Goal: Navigation & Orientation: Find specific page/section

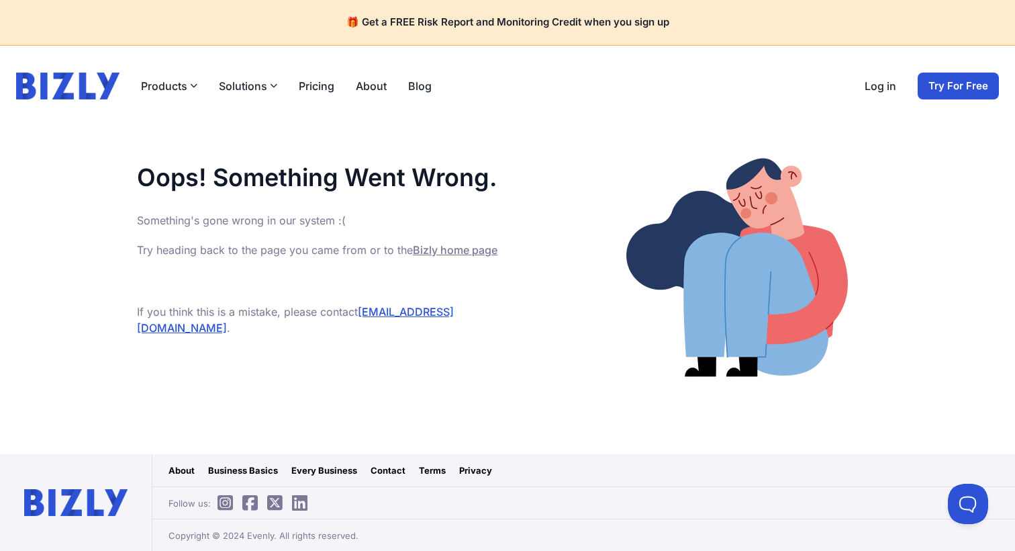
click at [95, 87] on img at bounding box center [67, 86] width 103 height 27
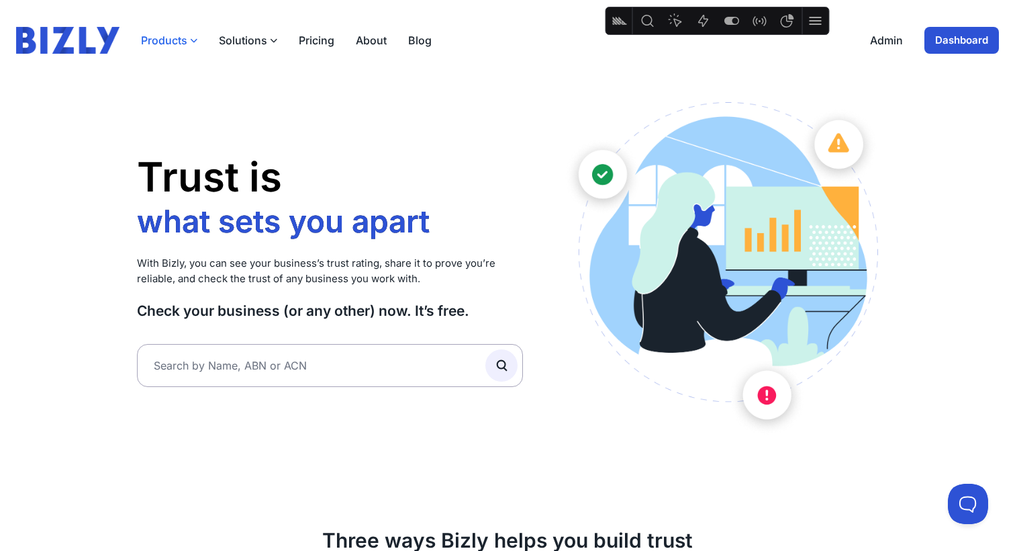
click at [186, 44] on button "Products" at bounding box center [169, 40] width 56 height 16
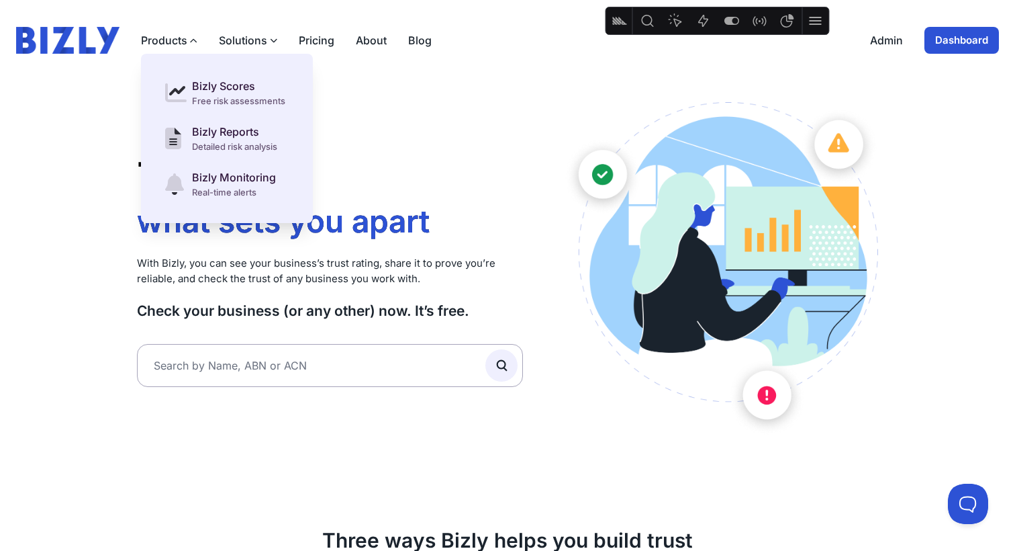
click at [435, 118] on div "Trust is what sets you apart who you work with how you grow what sets you apart…" at bounding box center [330, 269] width 386 height 334
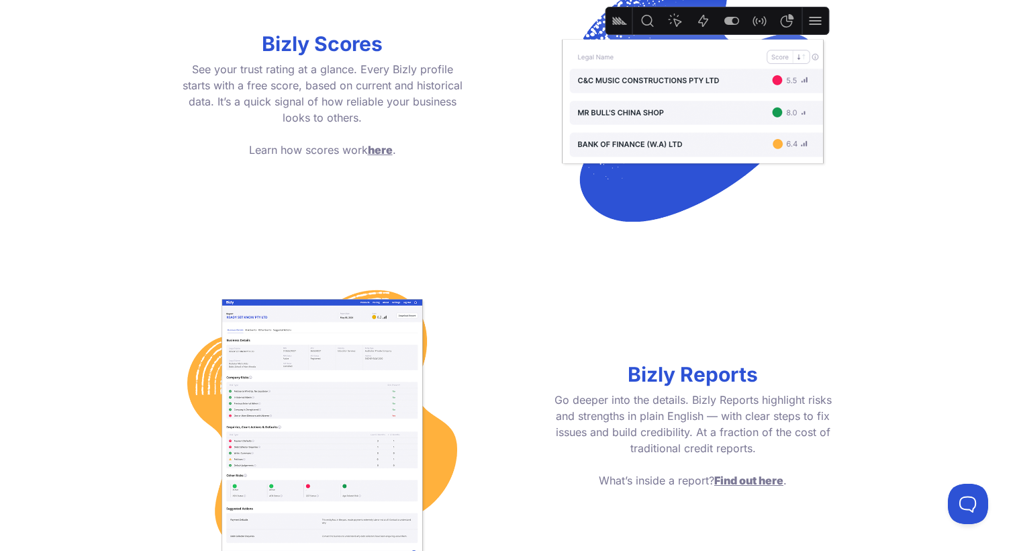
scroll to position [1289, 0]
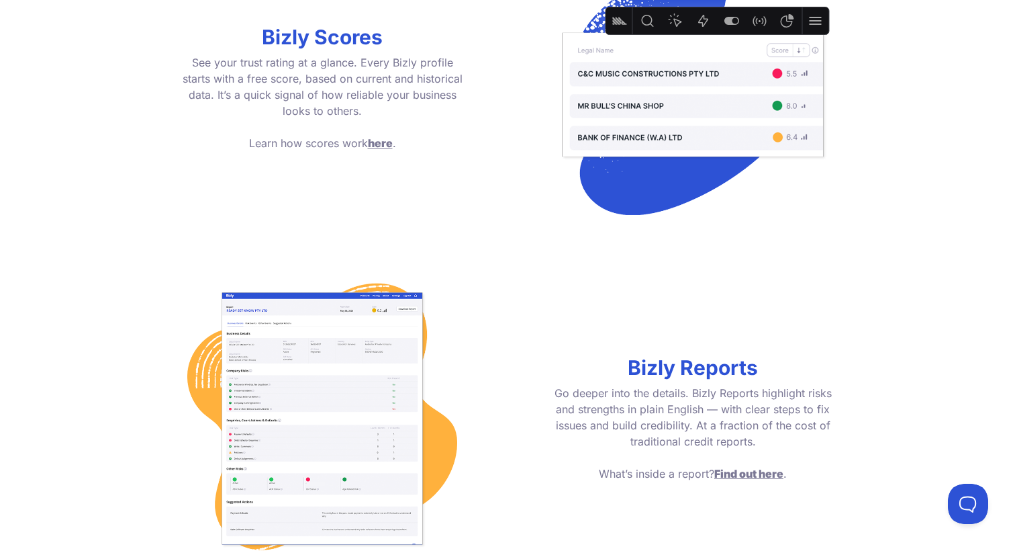
click at [381, 143] on span "here" at bounding box center [380, 142] width 25 height 13
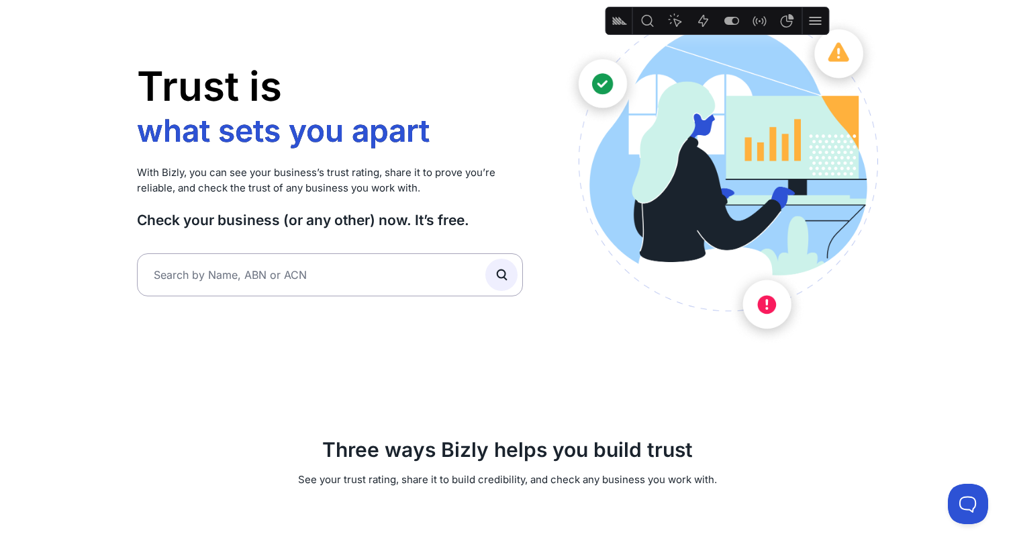
scroll to position [0, 0]
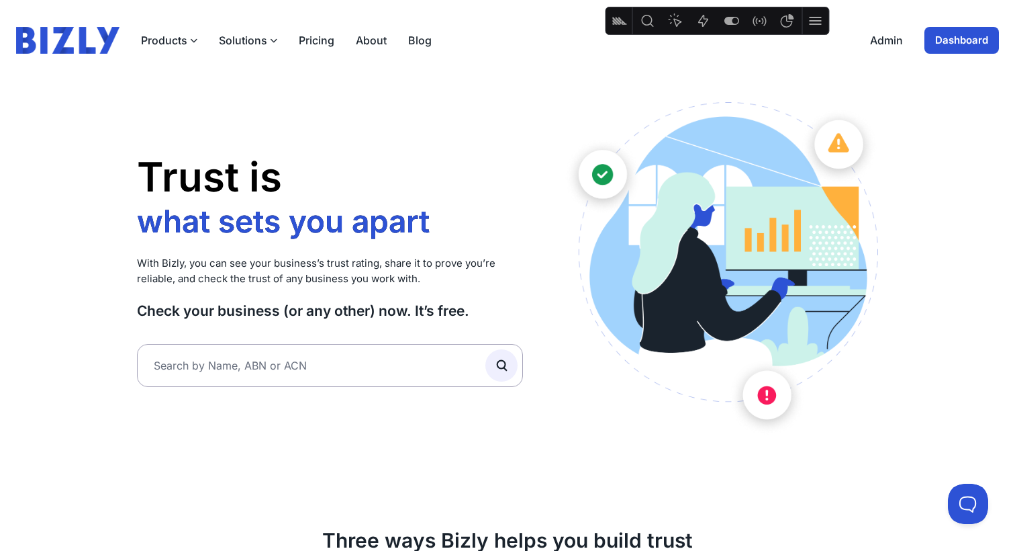
click at [365, 40] on link "About" at bounding box center [371, 40] width 31 height 16
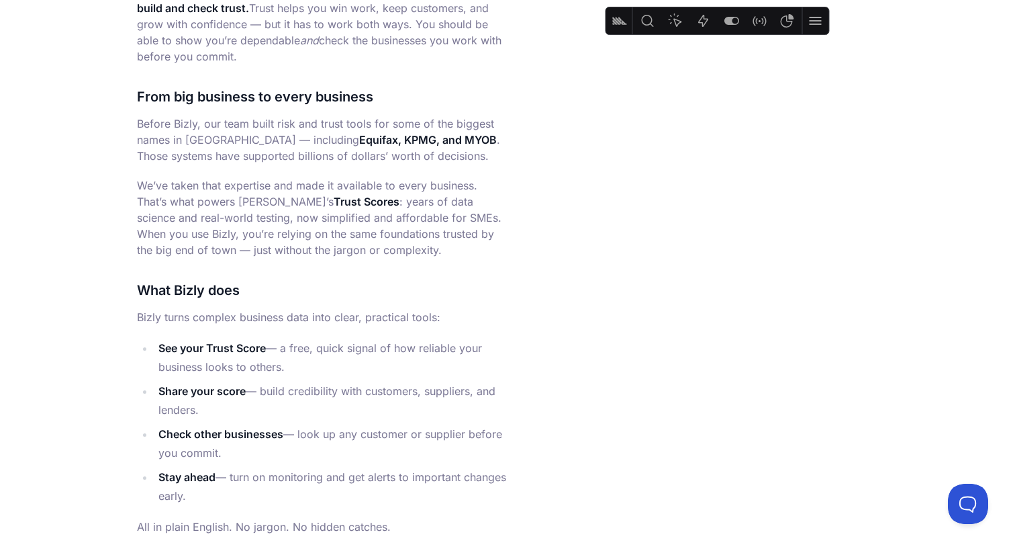
scroll to position [529, 0]
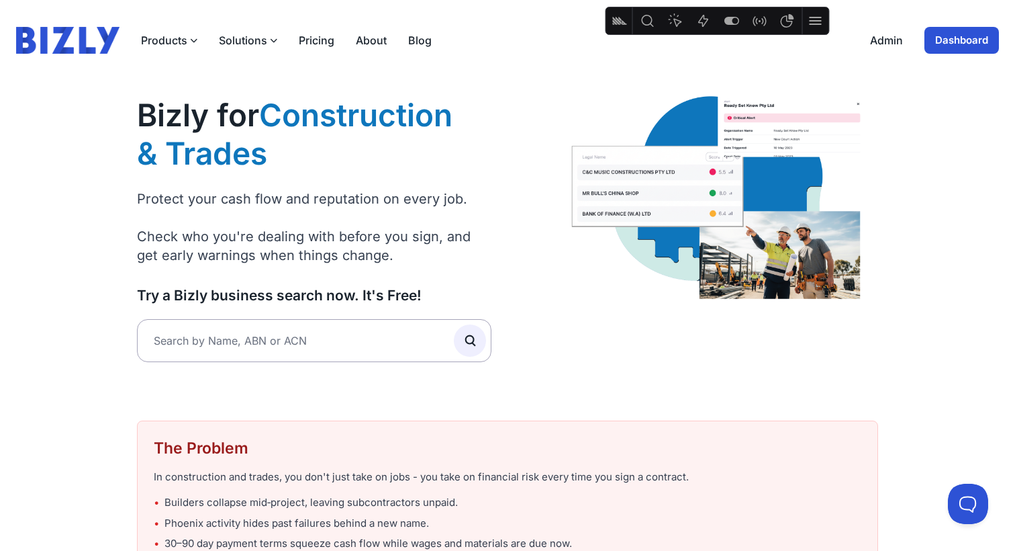
click at [894, 37] on link "Admin" at bounding box center [886, 40] width 33 height 16
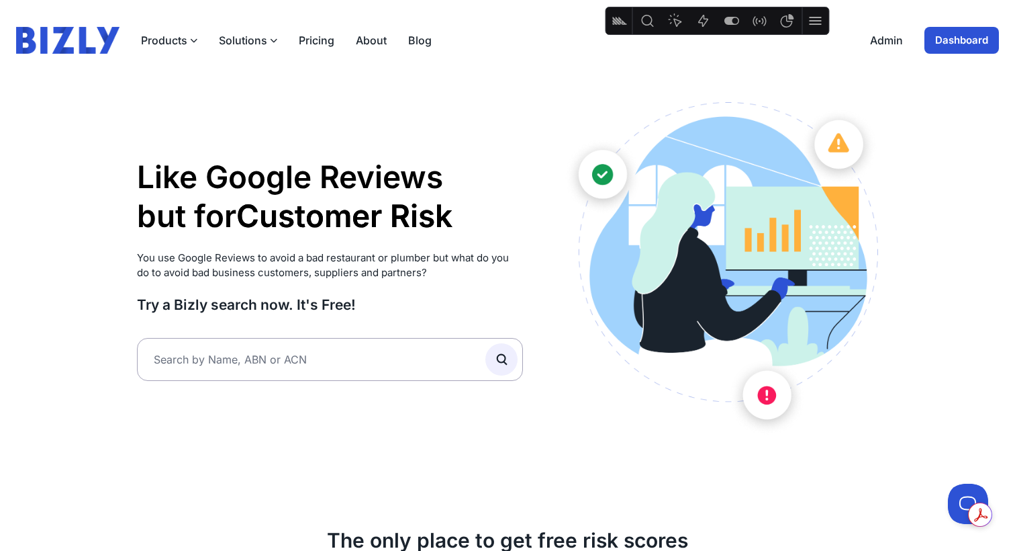
click at [977, 38] on link "Dashboard" at bounding box center [962, 40] width 75 height 27
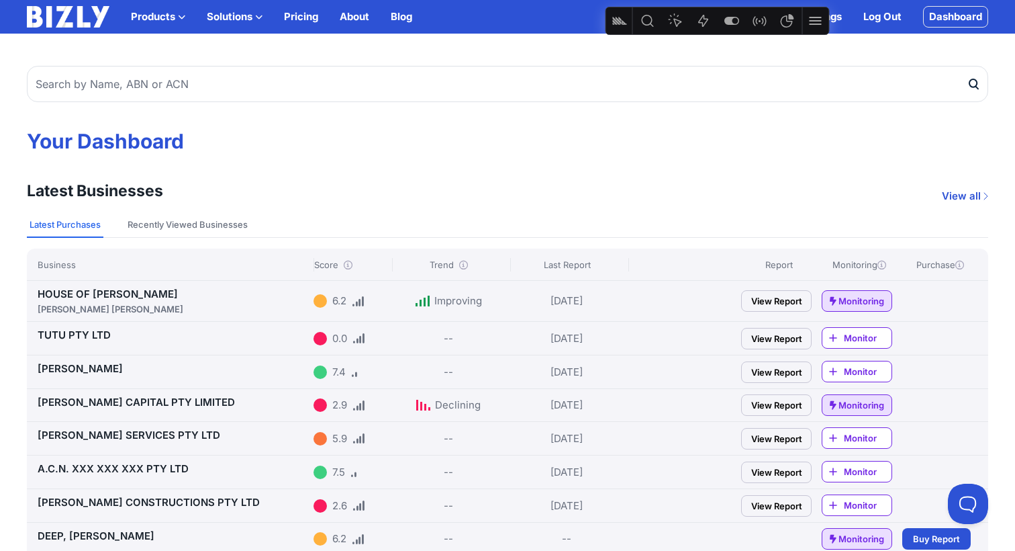
click at [104, 371] on link "[PERSON_NAME]" at bounding box center [80, 368] width 85 height 13
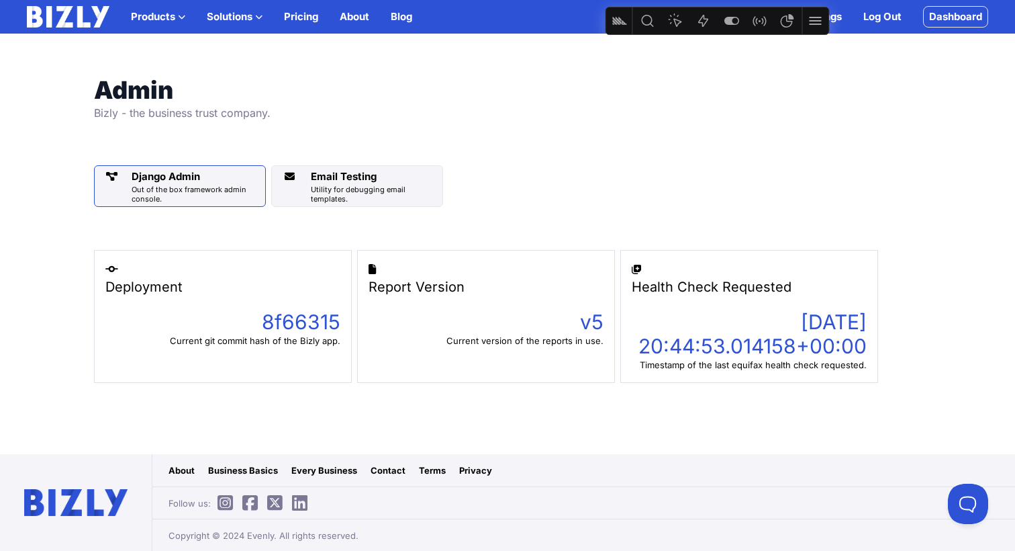
click at [186, 171] on div "Django Admin" at bounding box center [196, 177] width 128 height 16
